Goal: Information Seeking & Learning: Check status

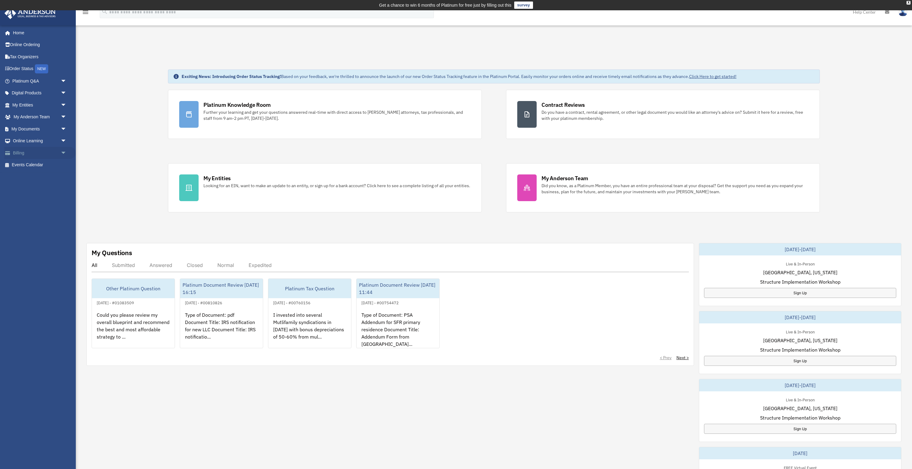
click at [43, 152] on link "Billing arrow_drop_down" at bounding box center [40, 153] width 72 height 12
click at [63, 152] on span "arrow_drop_down" at bounding box center [67, 153] width 12 height 12
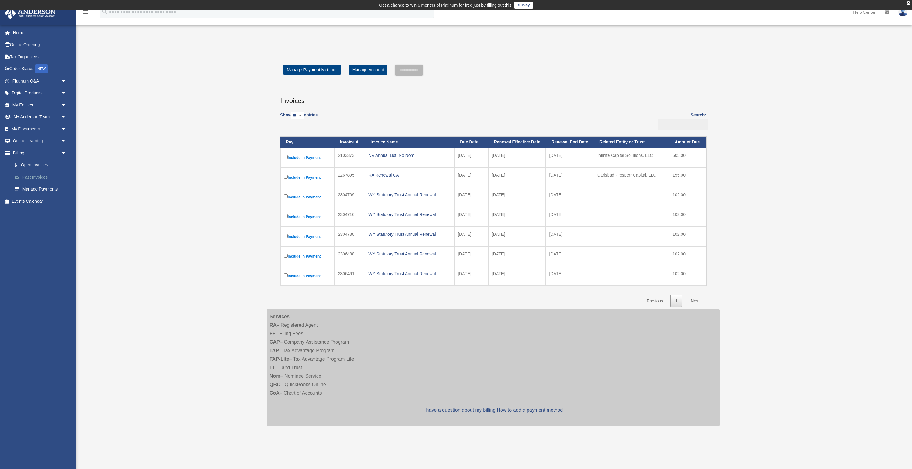
click at [38, 176] on link "Past Invoices" at bounding box center [41, 177] width 67 height 12
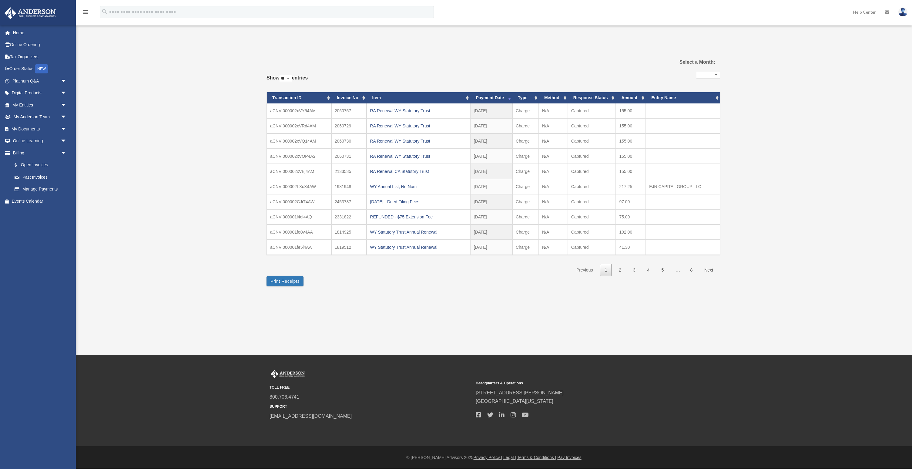
select select
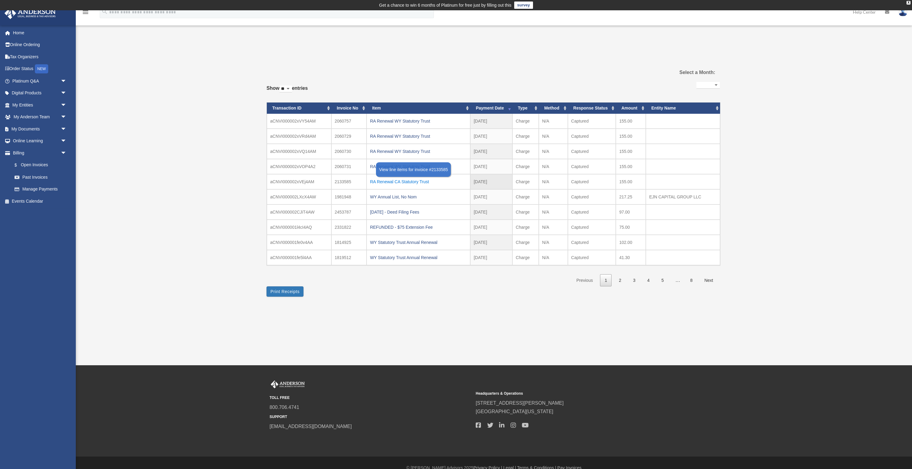
click at [389, 179] on div "RA Renewal CA Statutory Trust" at bounding box center [418, 181] width 97 height 8
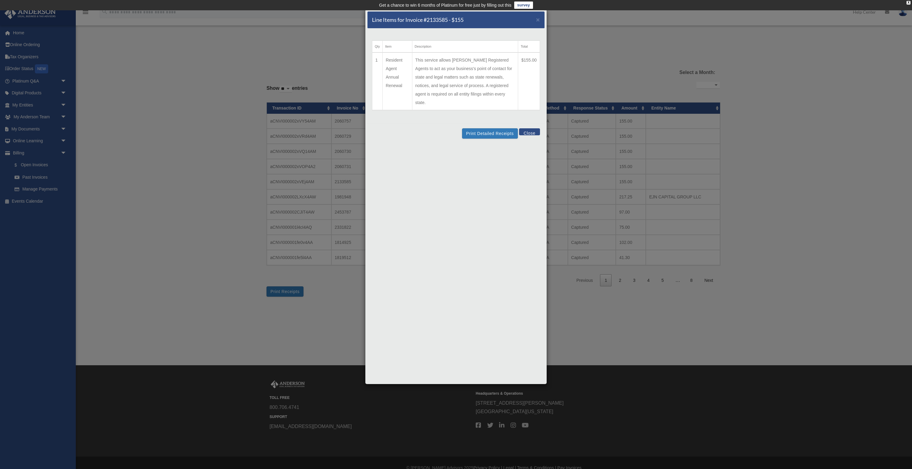
click at [535, 128] on button "Close" at bounding box center [529, 131] width 21 height 7
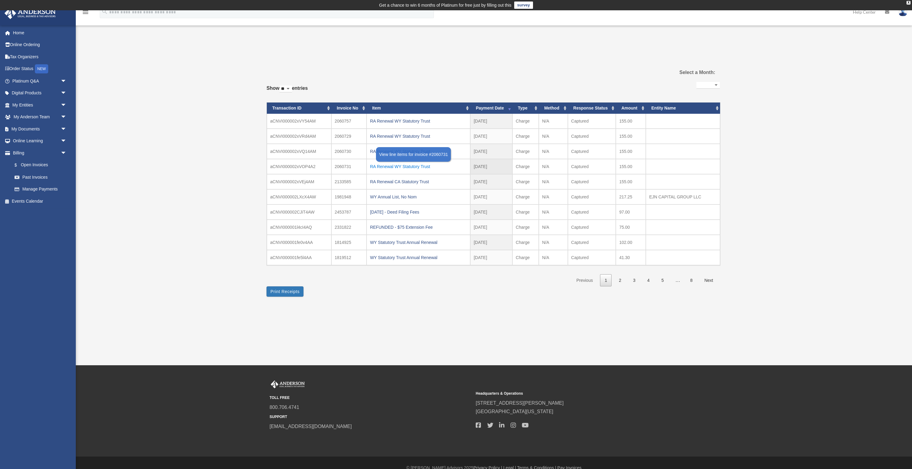
click at [390, 166] on div "RA Renewal WY Statutory Trust" at bounding box center [418, 166] width 97 height 8
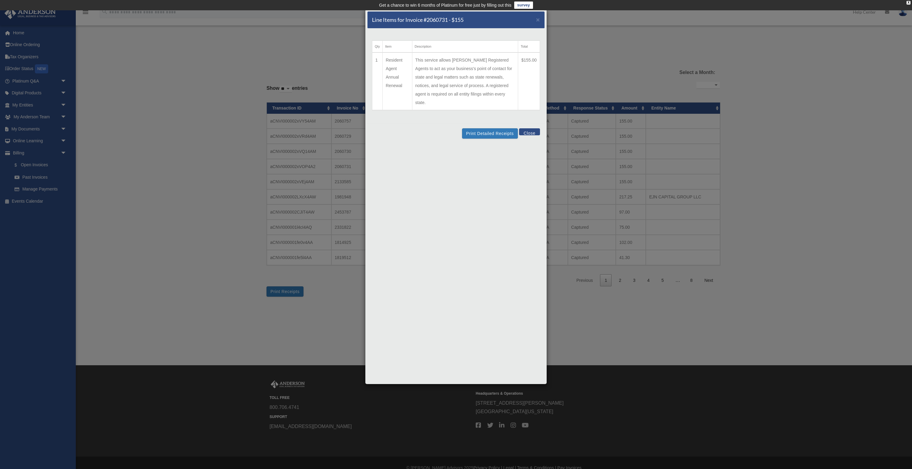
click at [531, 128] on button "Close" at bounding box center [529, 131] width 21 height 7
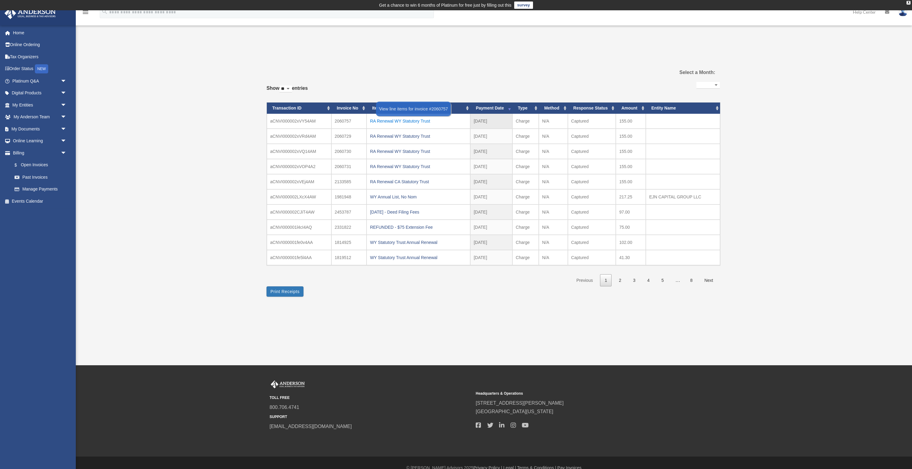
click at [430, 119] on div "RA Renewal WY Statutory Trust" at bounding box center [418, 121] width 97 height 8
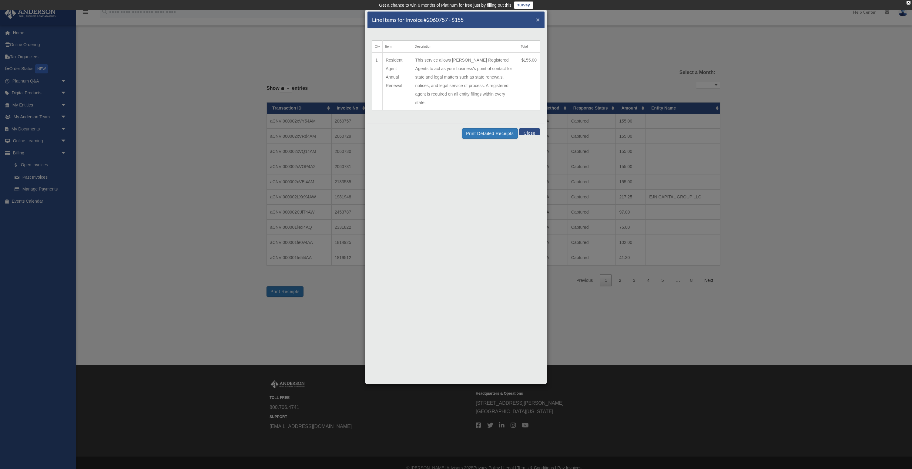
click at [539, 21] on span "×" at bounding box center [538, 19] width 4 height 7
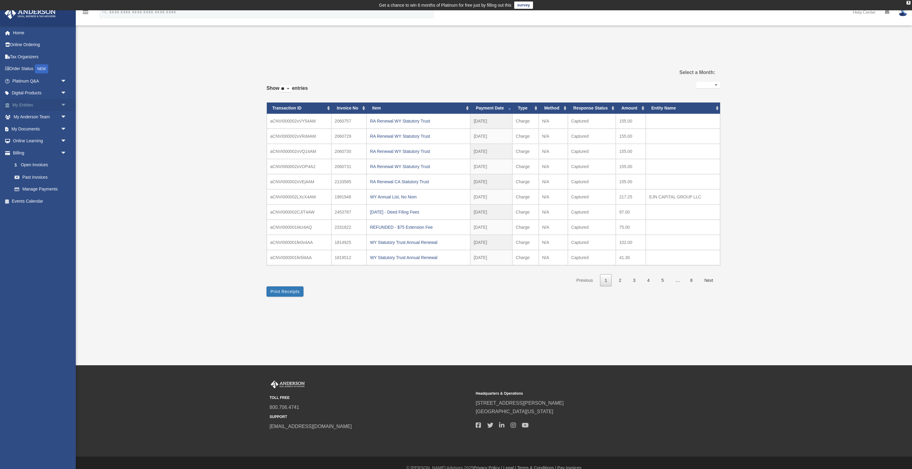
click at [48, 104] on link "My Entities arrow_drop_down" at bounding box center [40, 105] width 72 height 12
click at [63, 104] on span "arrow_drop_down" at bounding box center [67, 105] width 12 height 12
click at [44, 165] on link "My Blueprint" at bounding box center [41, 165] width 67 height 12
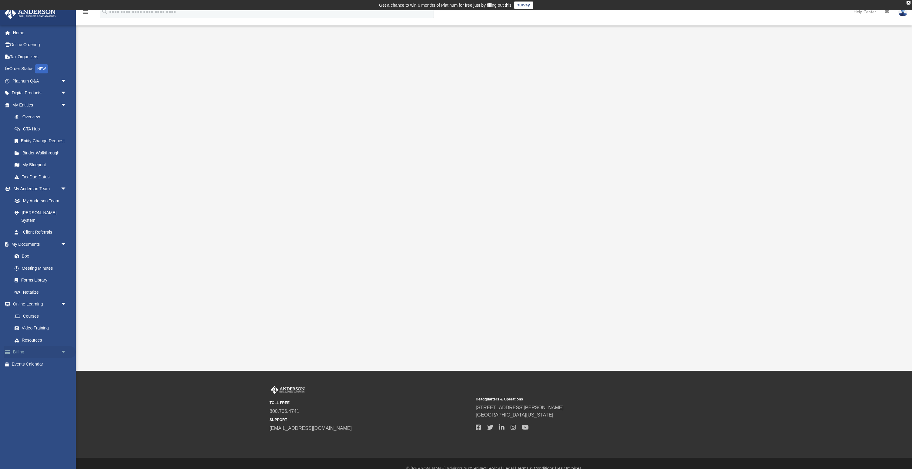
click at [20, 346] on link "Billing arrow_drop_down" at bounding box center [40, 352] width 72 height 12
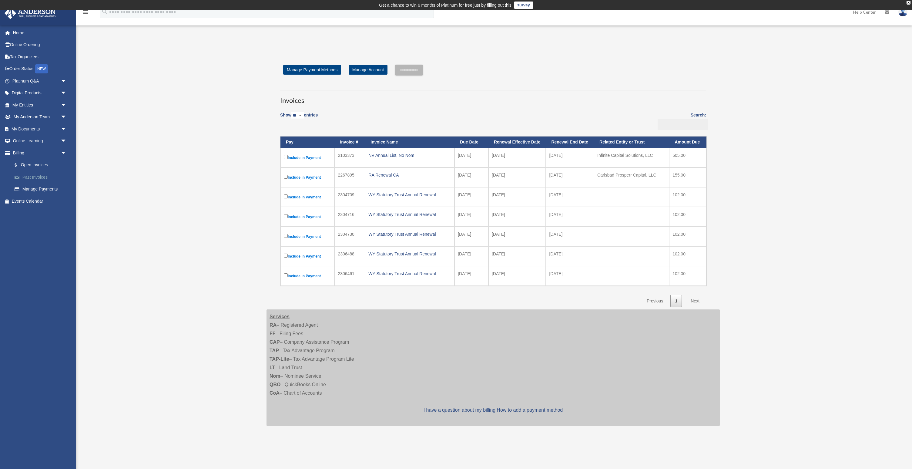
click at [33, 175] on link "Past Invoices" at bounding box center [41, 177] width 67 height 12
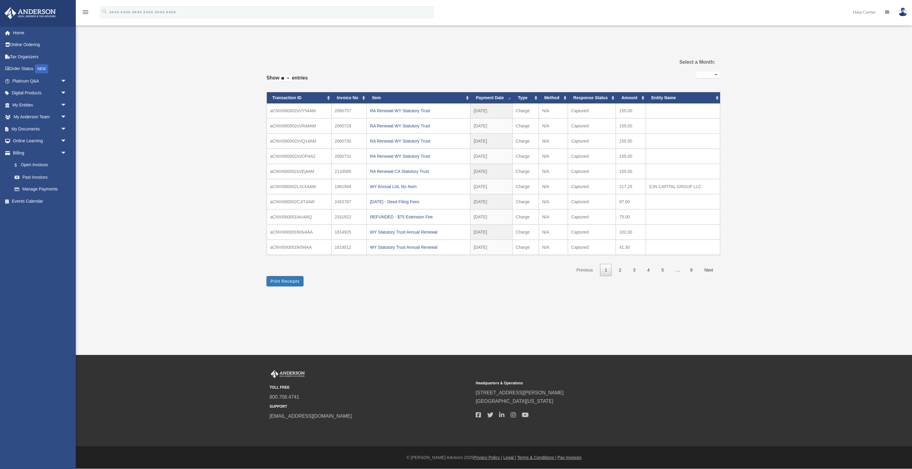
select select
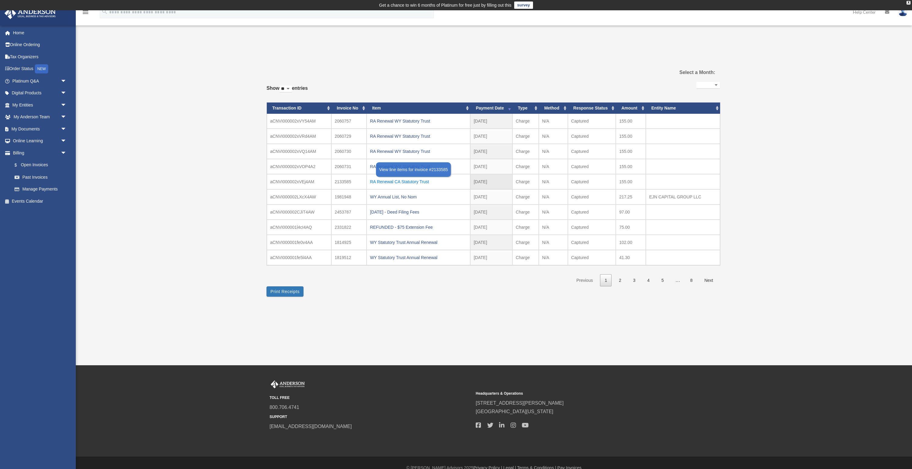
click at [396, 181] on div "RA Renewal CA Statutory Trust" at bounding box center [418, 181] width 97 height 8
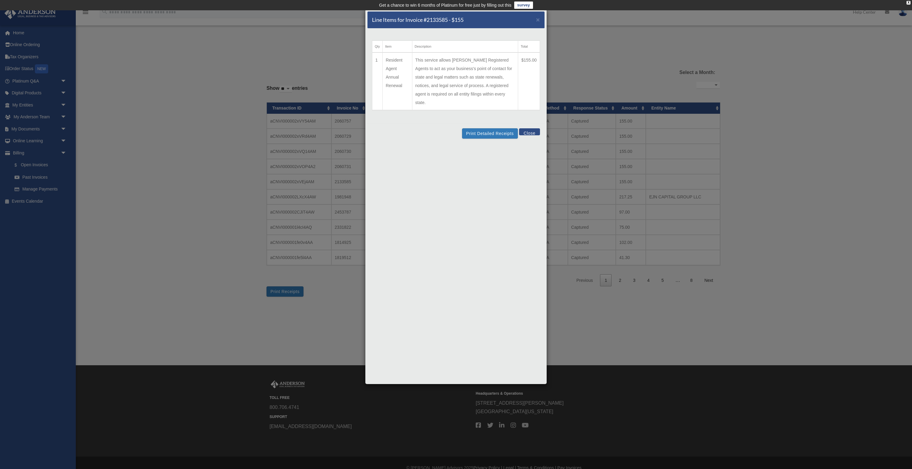
click at [528, 128] on button "Close" at bounding box center [529, 131] width 21 height 7
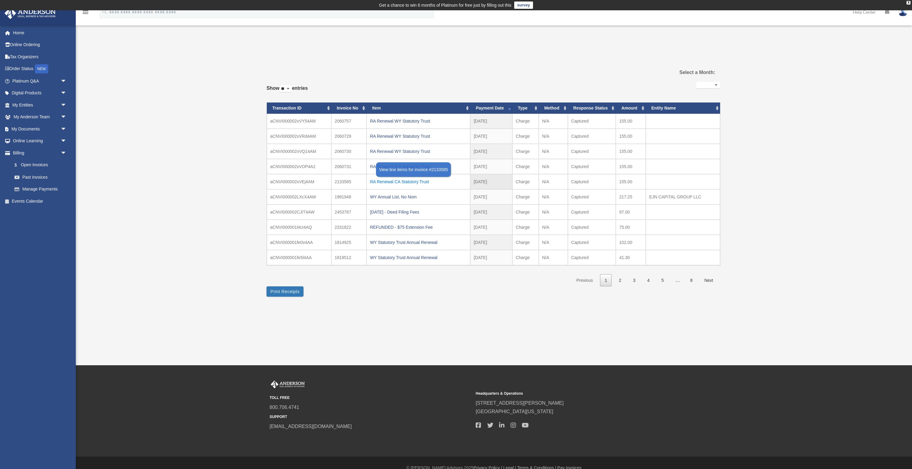
click at [420, 182] on div "RA Renewal CA Statutory Trust" at bounding box center [418, 181] width 97 height 8
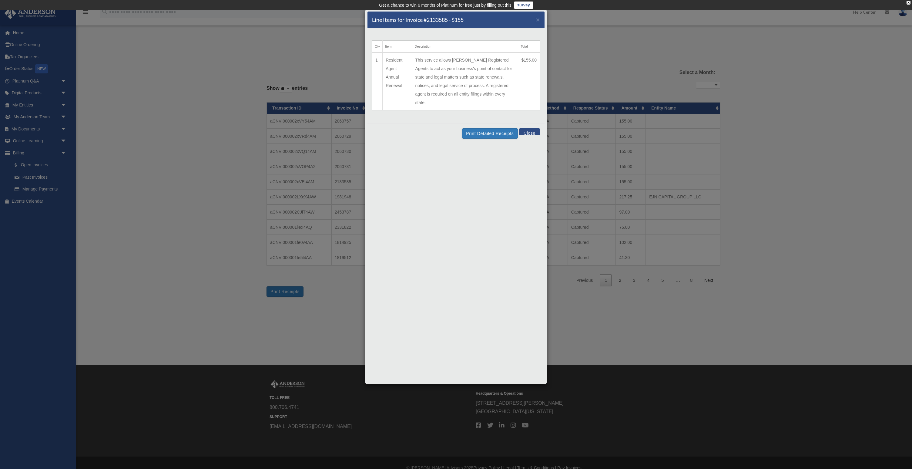
click at [523, 128] on button "Close" at bounding box center [529, 131] width 21 height 7
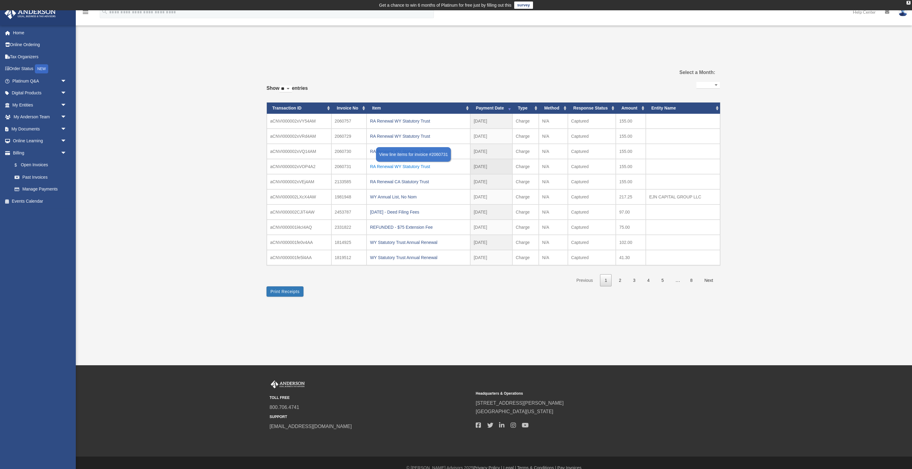
click at [387, 167] on div "RA Renewal WY Statutory Trust" at bounding box center [418, 166] width 97 height 8
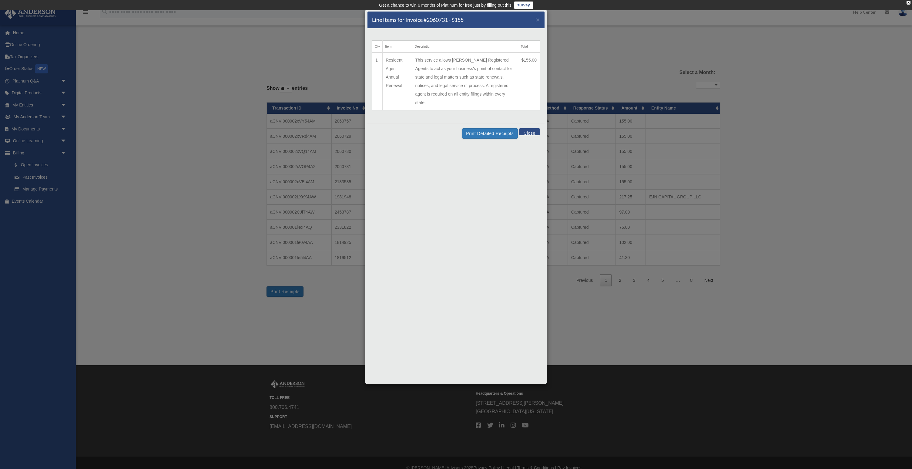
click at [529, 128] on div "Print Detailed Receipts Close" at bounding box center [455, 133] width 177 height 20
click at [530, 128] on button "Close" at bounding box center [529, 131] width 21 height 7
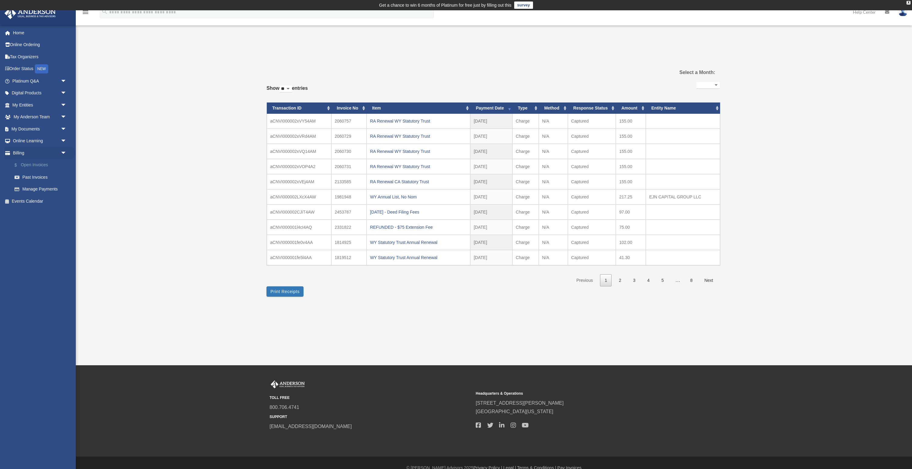
click at [41, 164] on link "$ Open Invoices" at bounding box center [41, 165] width 67 height 12
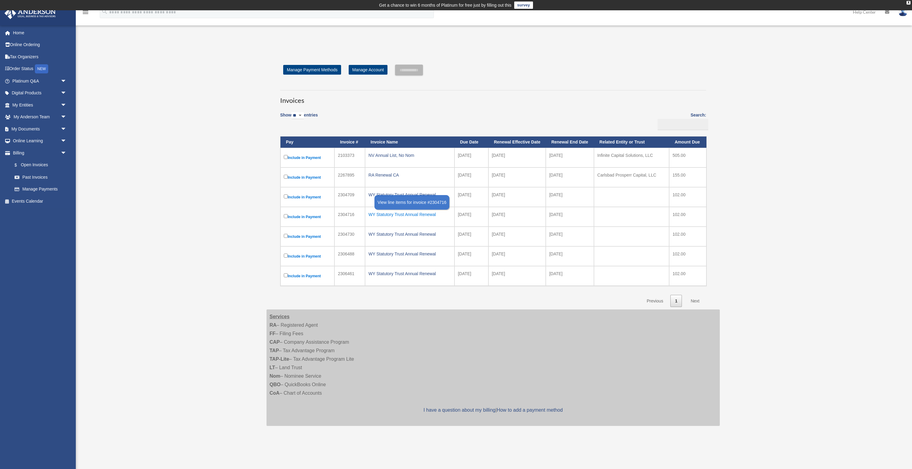
click at [401, 216] on div "WY Statutory Trust Annual Renewal" at bounding box center [409, 214] width 83 height 8
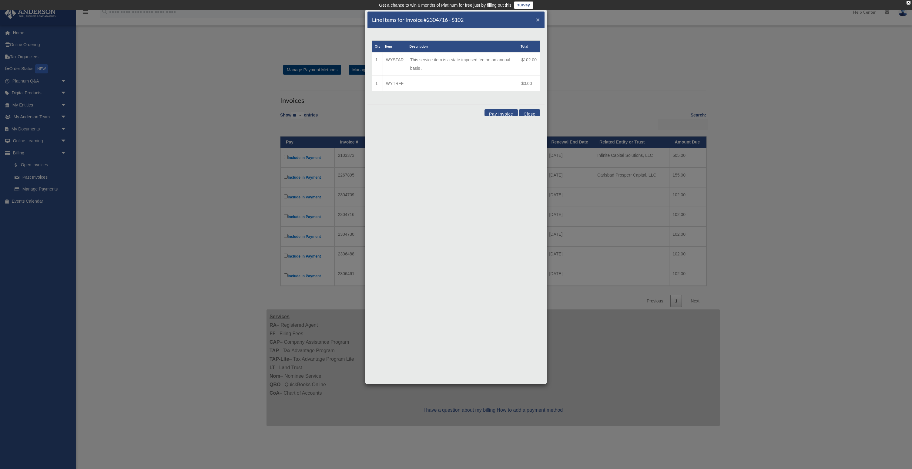
click at [539, 19] on span "×" at bounding box center [538, 19] width 4 height 7
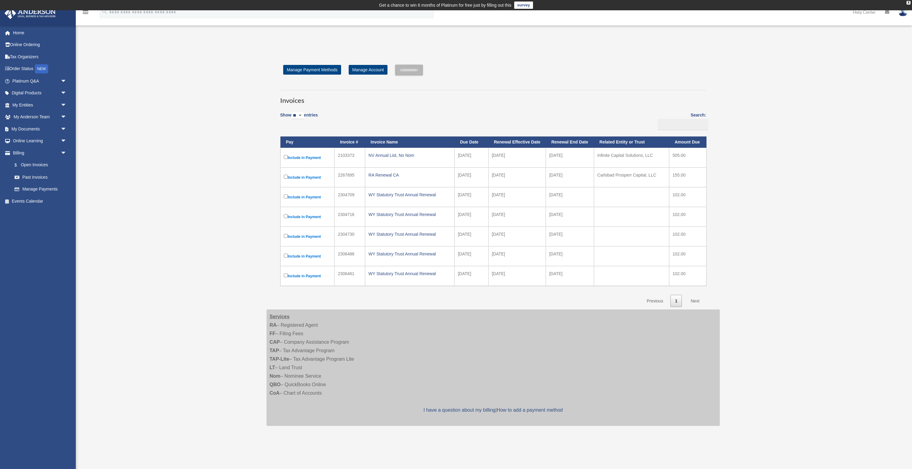
scroll to position [123, 0]
